Goal: Transaction & Acquisition: Purchase product/service

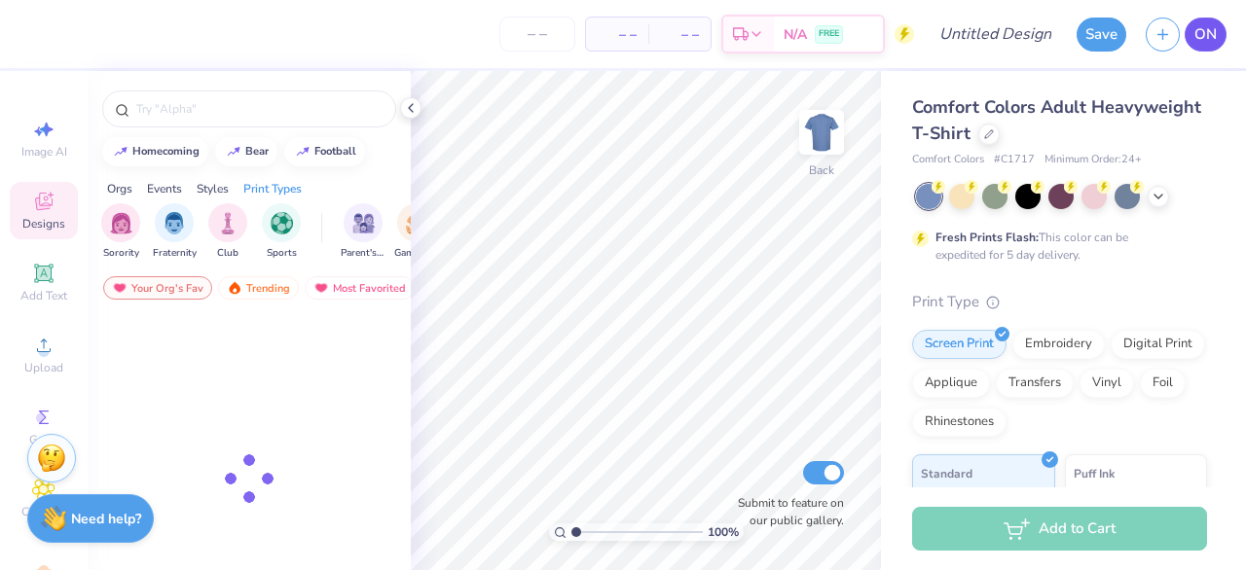
click at [1216, 44] on link "ON" at bounding box center [1206, 35] width 42 height 34
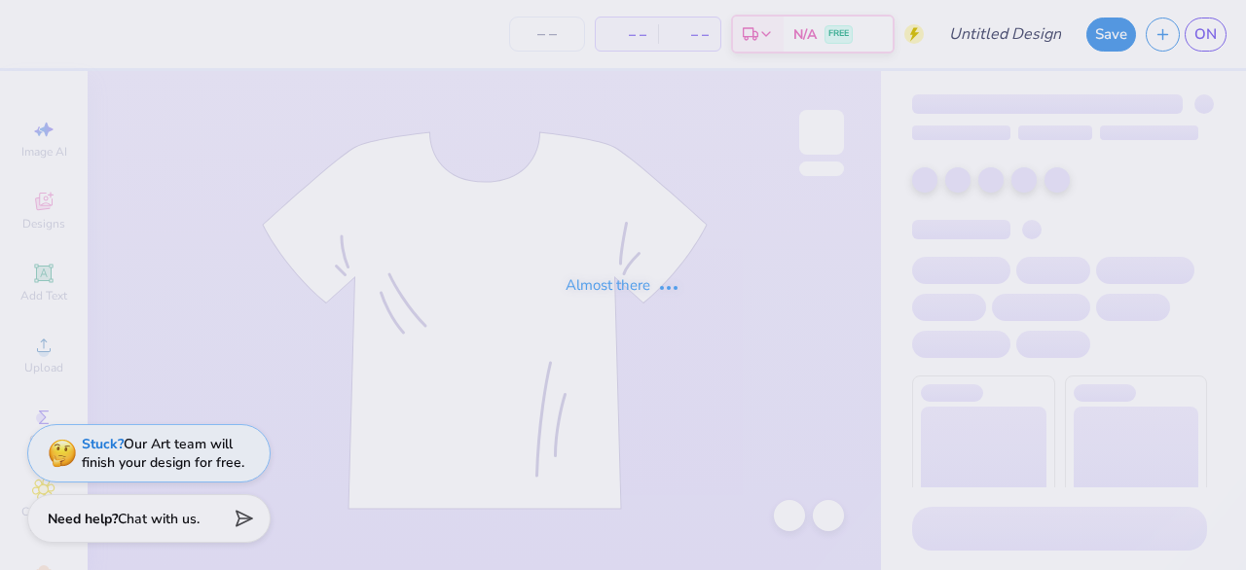
type input "[PERSON_NAME] : [PERSON_NAME][GEOGRAPHIC_DATA]"
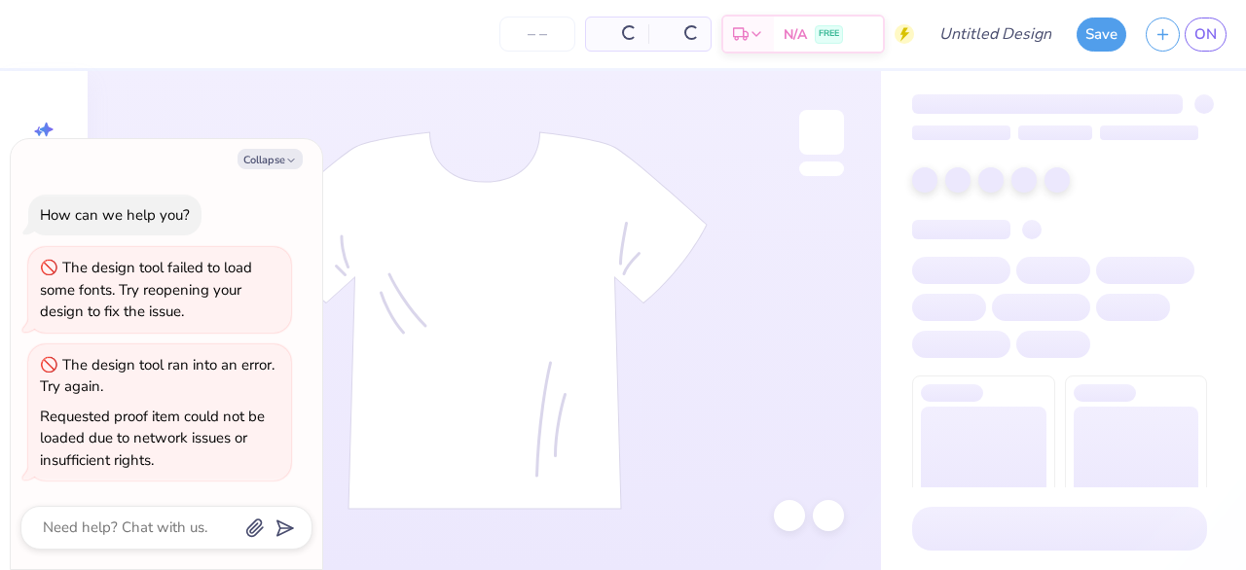
type input "20"
type textarea "x"
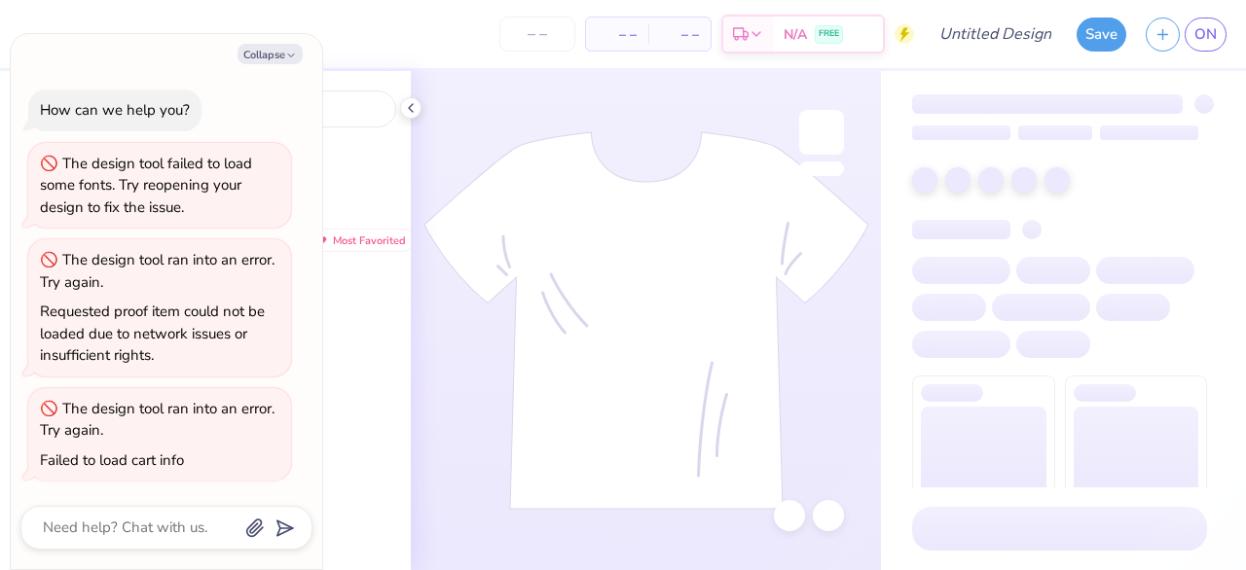
type textarea "x"
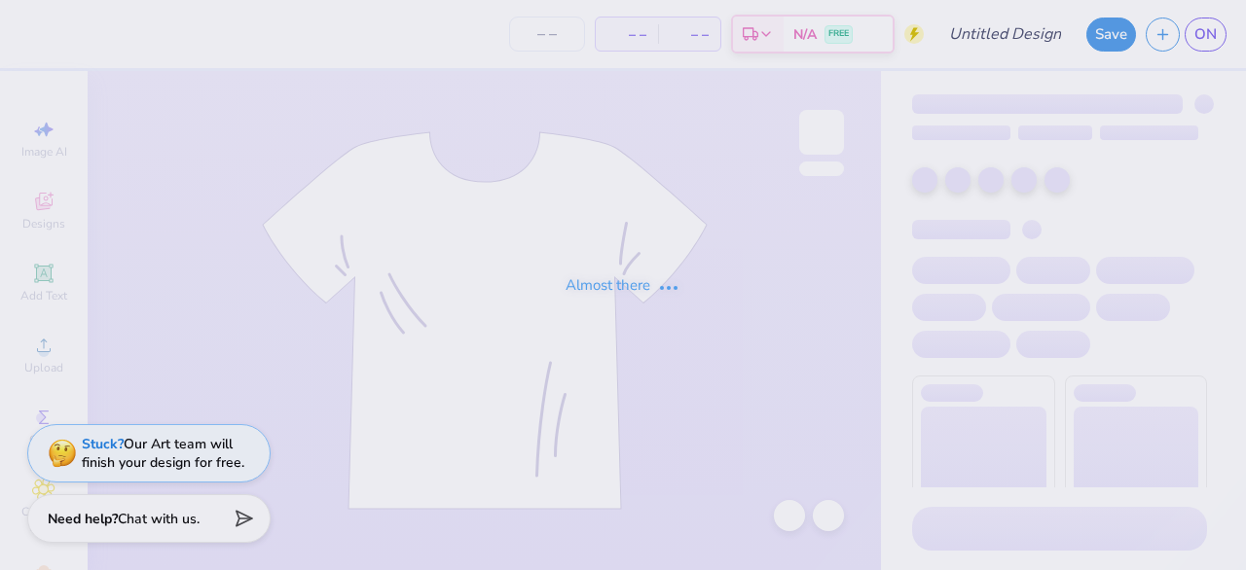
type input "[PERSON_NAME] : [PERSON_NAME][GEOGRAPHIC_DATA]"
type input "24"
